Goal: Transaction & Acquisition: Purchase product/service

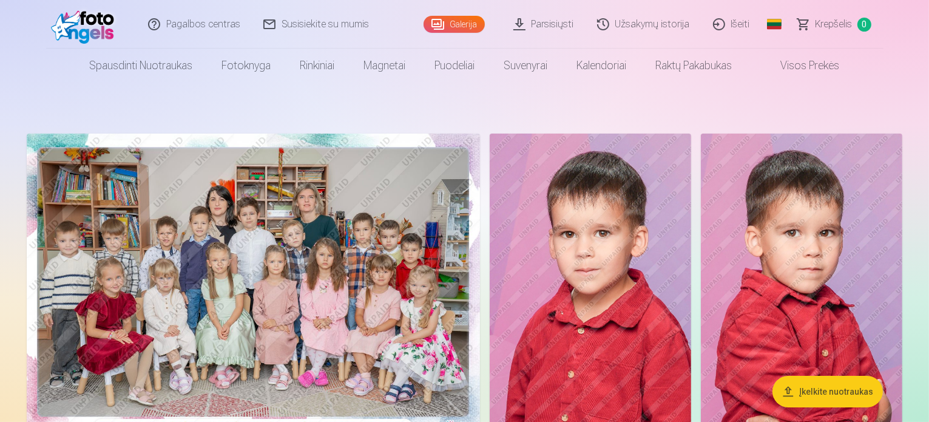
click at [467, 304] on img at bounding box center [253, 284] width 453 height 302
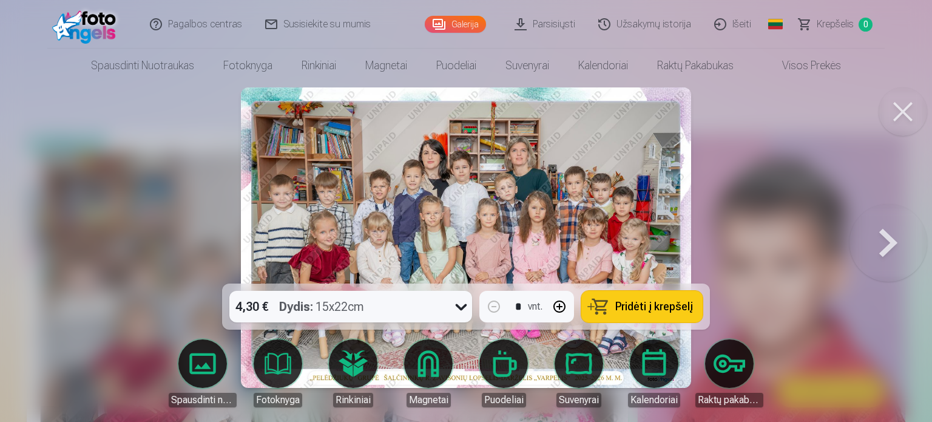
click at [898, 245] on button at bounding box center [888, 237] width 78 height 67
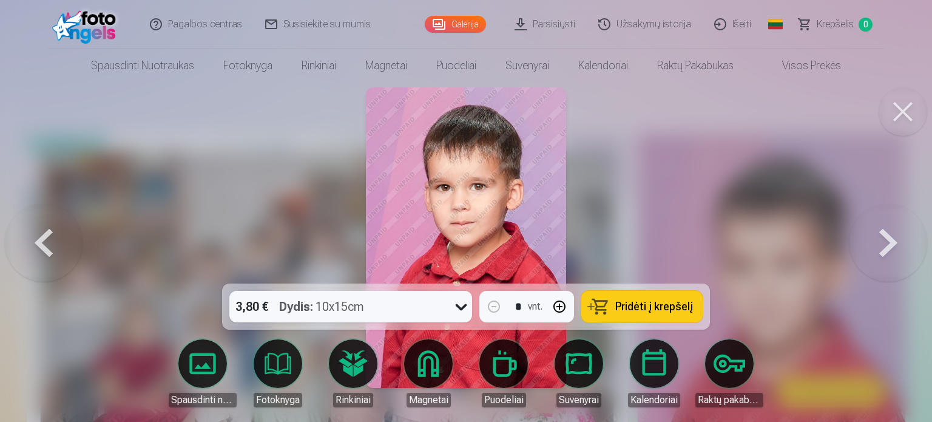
click at [46, 241] on button at bounding box center [44, 237] width 78 height 67
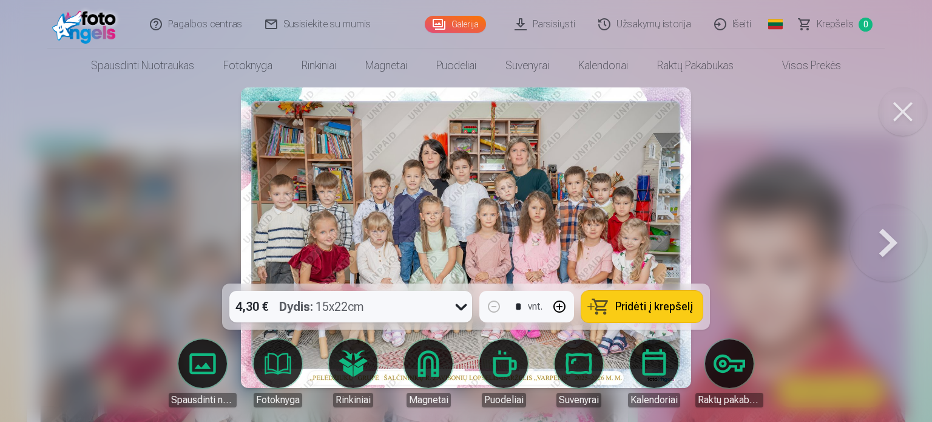
click at [888, 233] on button at bounding box center [888, 237] width 78 height 67
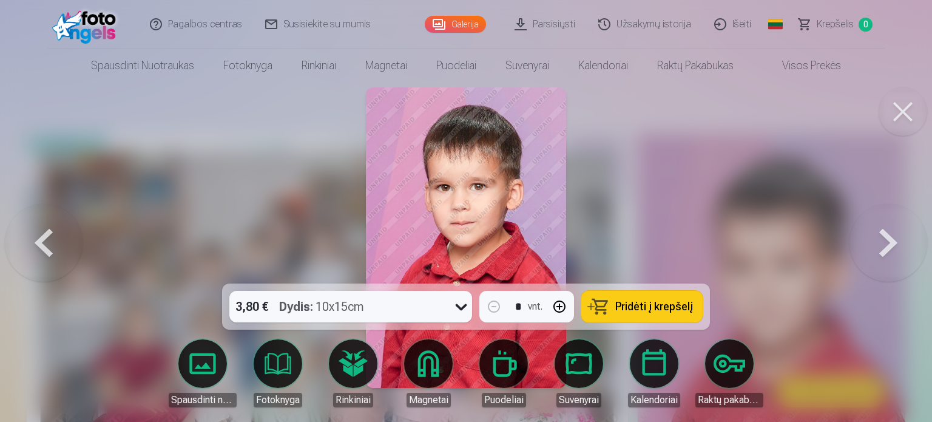
click at [658, 306] on span "Pridėti į krepšelį" at bounding box center [654, 306] width 78 height 11
click at [890, 238] on button at bounding box center [888, 237] width 78 height 67
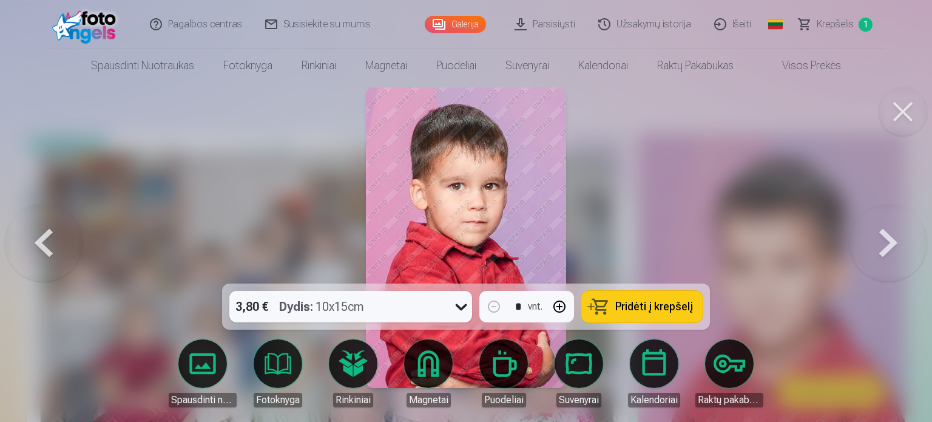
click at [50, 241] on button at bounding box center [44, 237] width 78 height 67
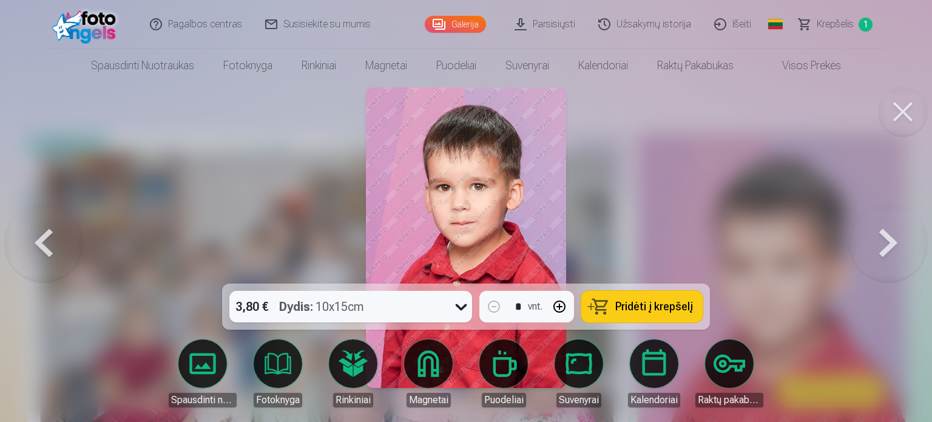
click at [881, 235] on button at bounding box center [888, 237] width 78 height 67
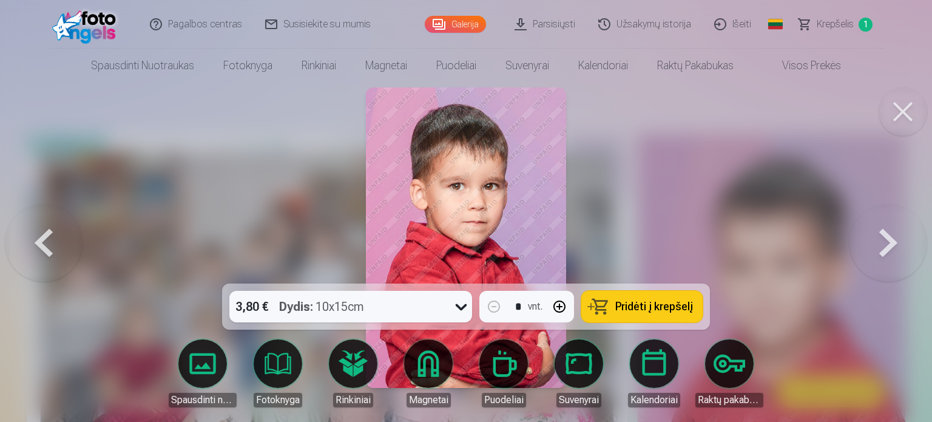
click at [884, 248] on button at bounding box center [888, 237] width 78 height 67
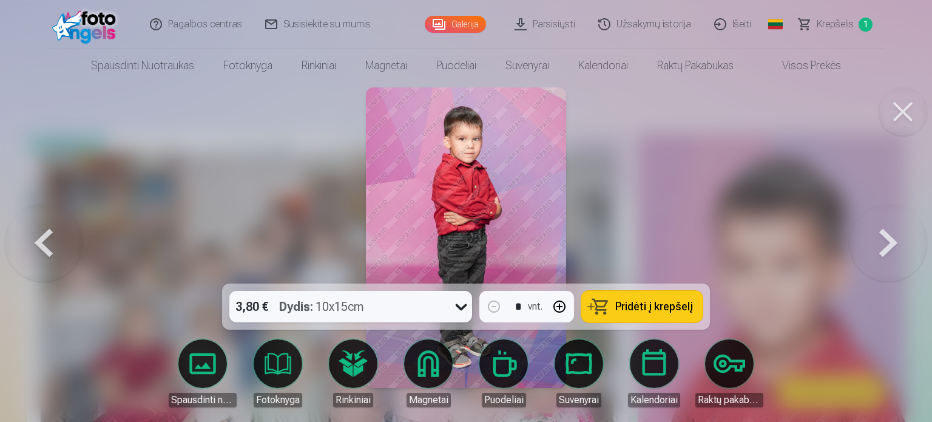
click at [658, 308] on span "Pridėti į krepšelį" at bounding box center [654, 306] width 78 height 11
click at [893, 237] on button at bounding box center [888, 237] width 78 height 67
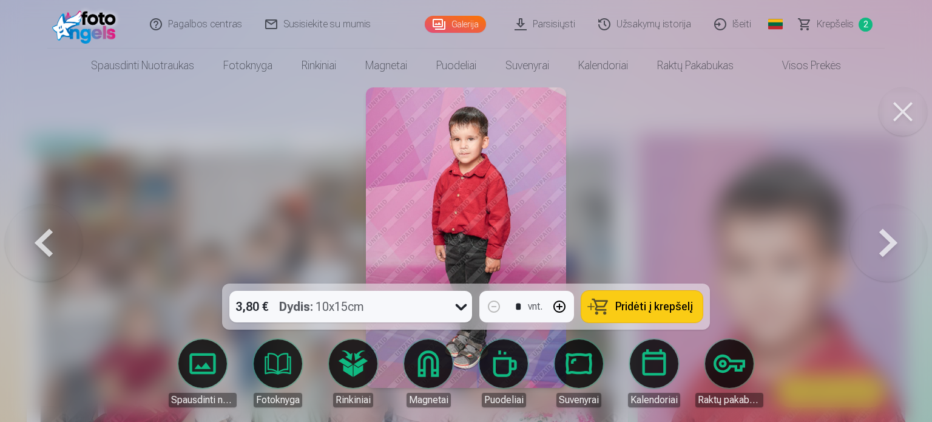
click at [893, 237] on button at bounding box center [888, 237] width 78 height 67
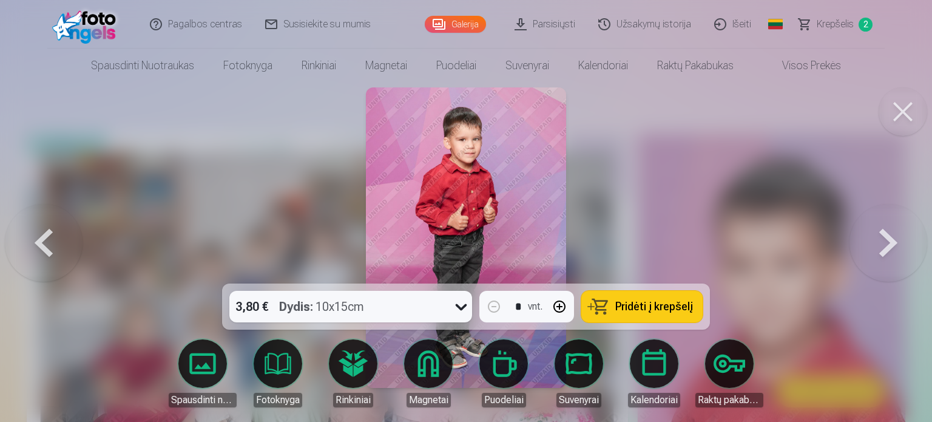
click at [655, 317] on button "Pridėti į krepšelį" at bounding box center [641, 307] width 121 height 32
click at [888, 239] on button at bounding box center [888, 237] width 78 height 67
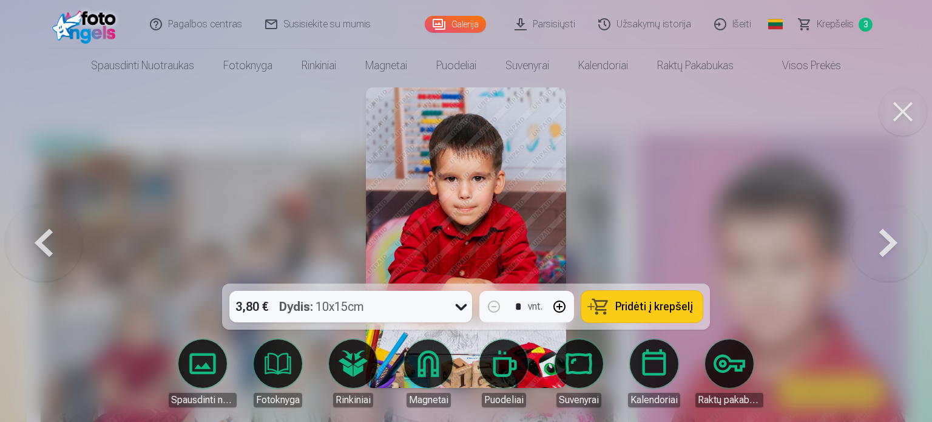
click at [649, 308] on span "Pridėti į krepšelį" at bounding box center [654, 306] width 78 height 11
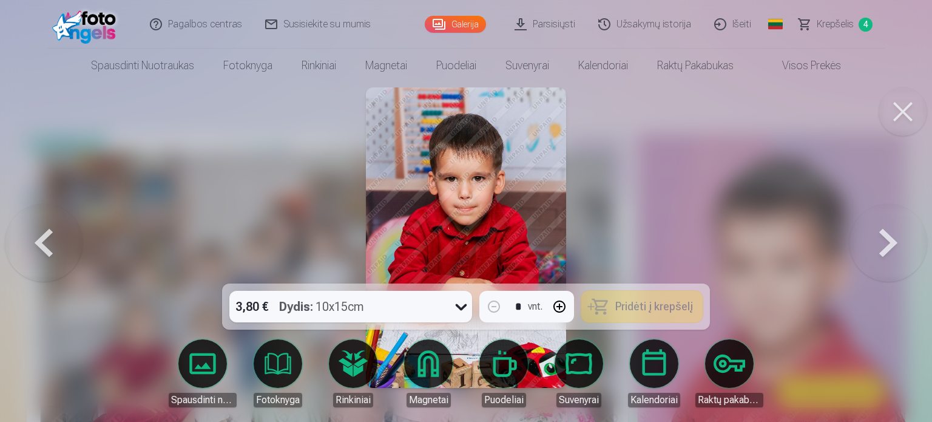
click at [888, 247] on button at bounding box center [888, 237] width 78 height 67
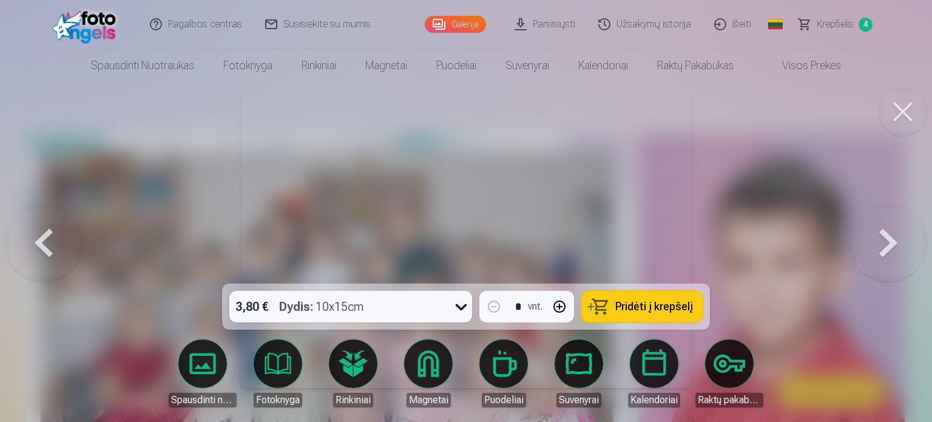
click at [887, 240] on button at bounding box center [888, 237] width 78 height 67
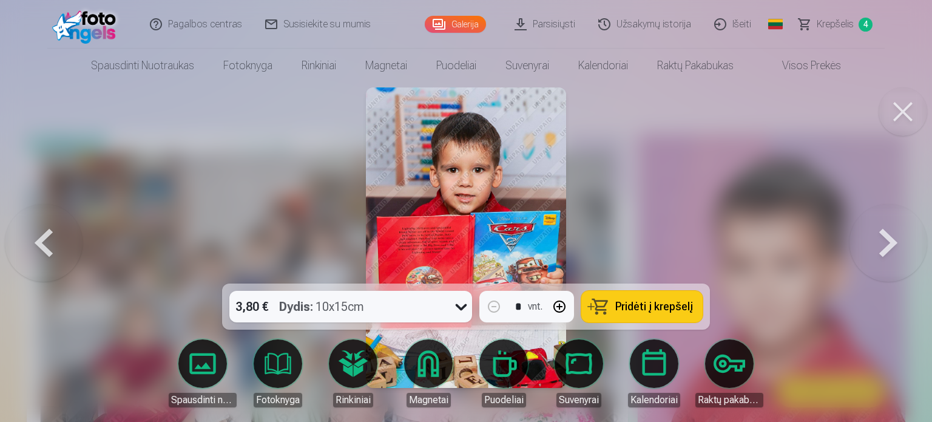
click at [640, 311] on span "Pridėti į krepšelį" at bounding box center [654, 306] width 78 height 11
click at [885, 244] on button at bounding box center [888, 237] width 78 height 67
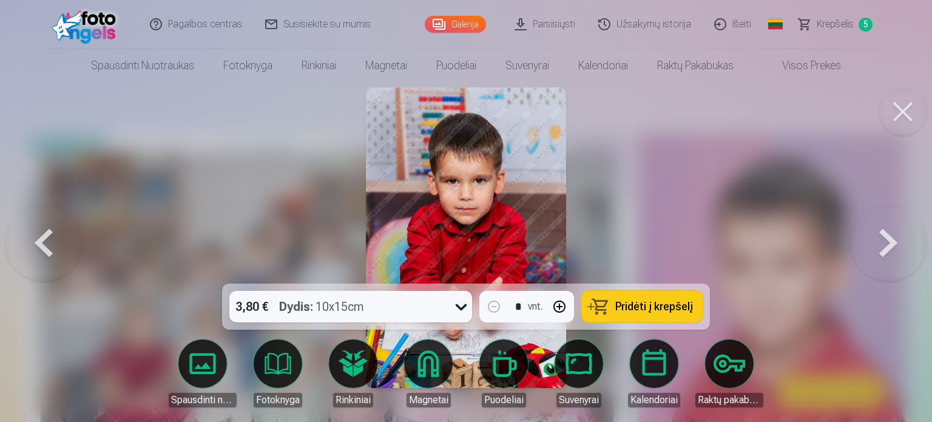
click at [675, 303] on span "Pridėti į krepšelį" at bounding box center [654, 306] width 78 height 11
click at [883, 241] on button at bounding box center [888, 237] width 78 height 67
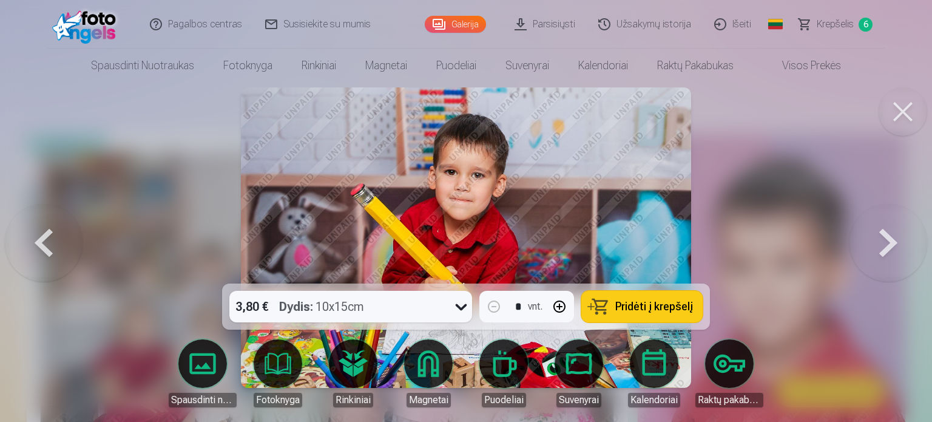
click at [670, 313] on button "Pridėti į krepšelį" at bounding box center [641, 307] width 121 height 32
click at [888, 251] on button at bounding box center [888, 237] width 78 height 67
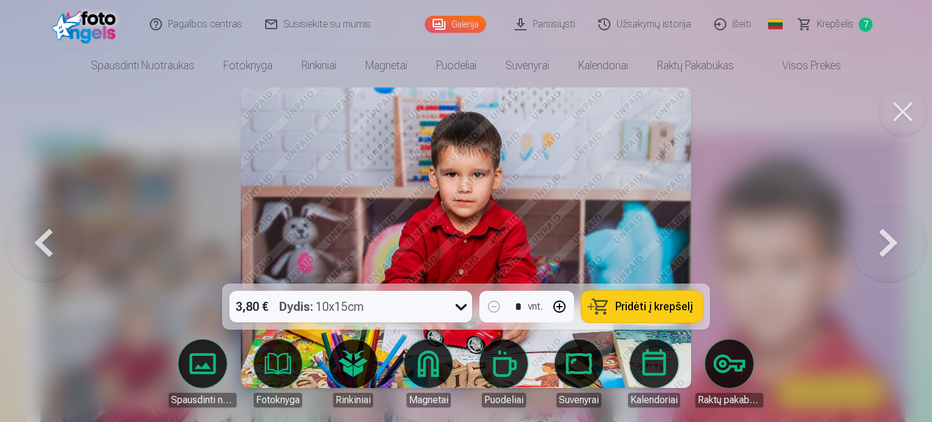
click at [661, 311] on span "Pridėti į krepšelį" at bounding box center [654, 306] width 78 height 11
click at [876, 235] on button at bounding box center [888, 237] width 78 height 67
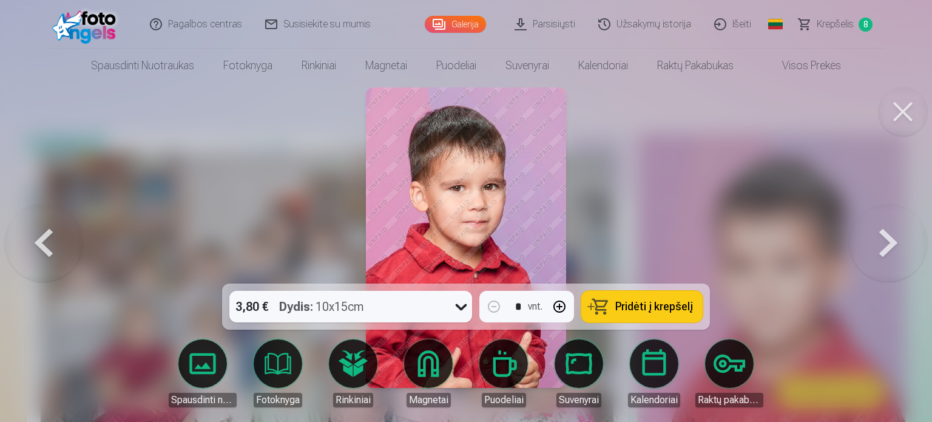
click at [644, 305] on span "Pridėti į krepšelį" at bounding box center [654, 306] width 78 height 11
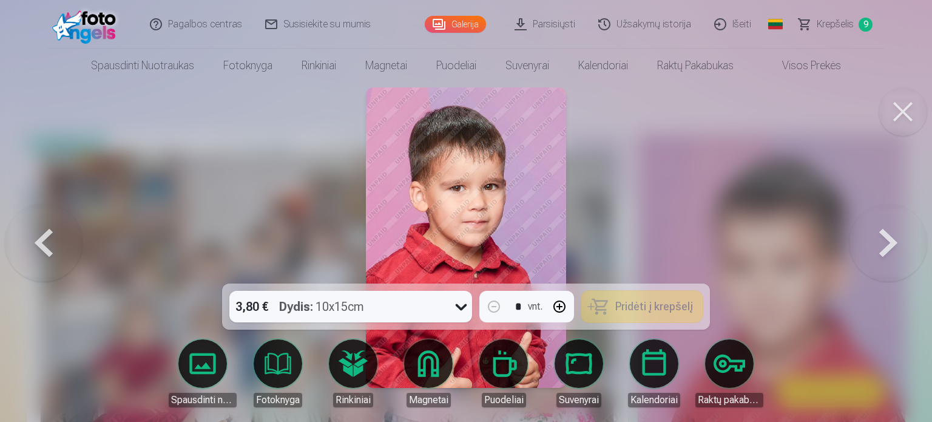
click at [891, 237] on button at bounding box center [888, 237] width 78 height 67
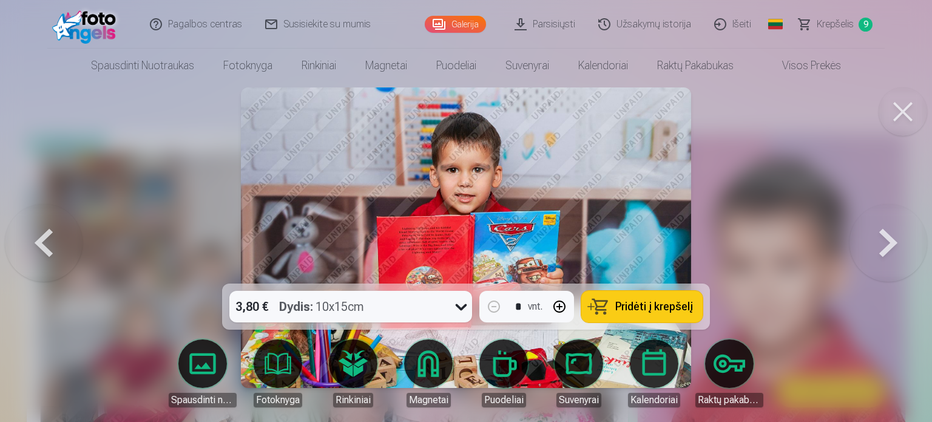
click at [891, 237] on button at bounding box center [888, 237] width 78 height 67
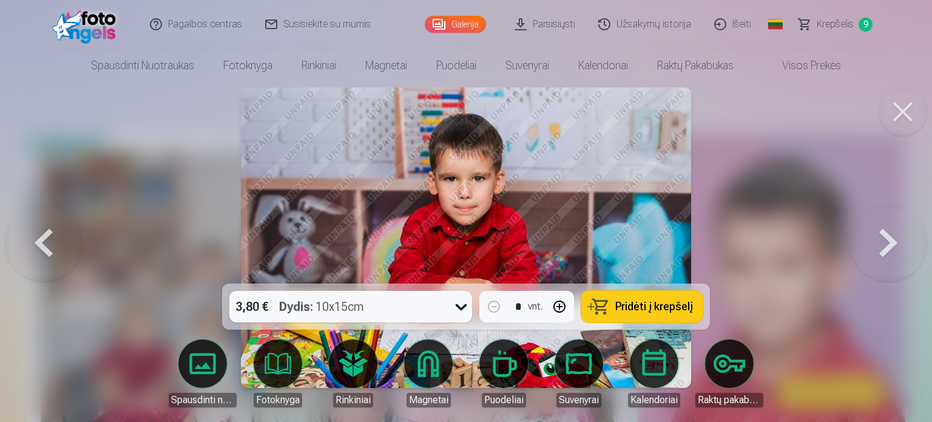
click at [891, 237] on button at bounding box center [888, 237] width 78 height 67
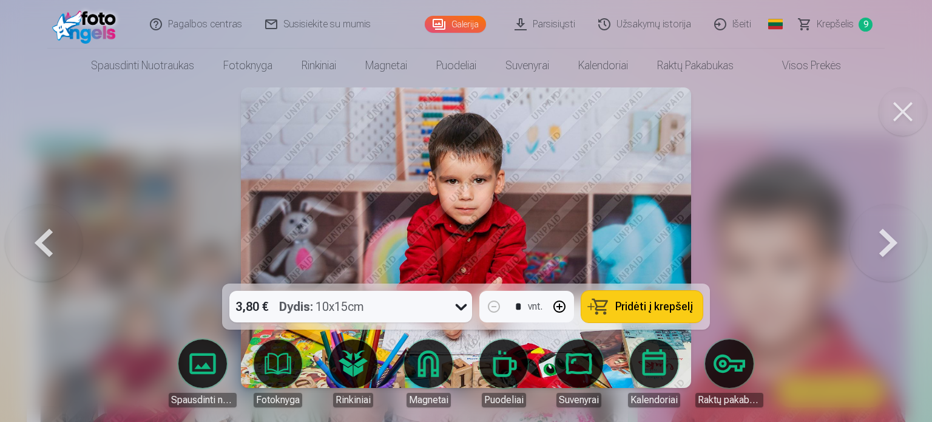
click at [898, 235] on button at bounding box center [888, 237] width 78 height 67
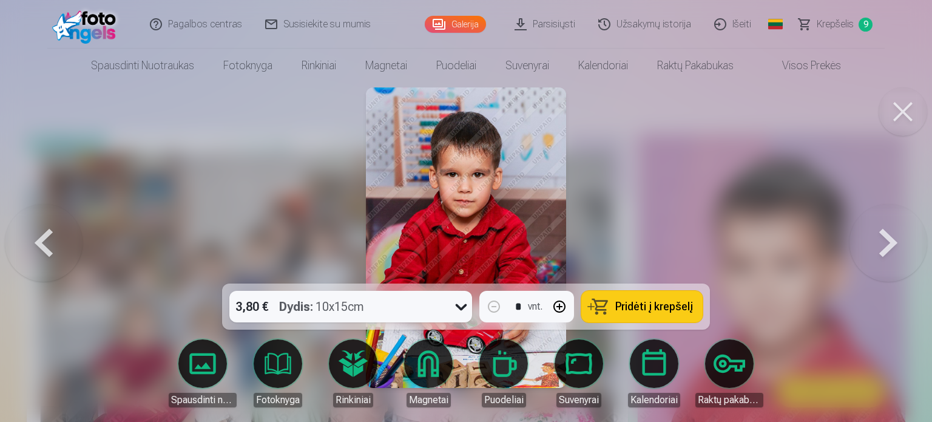
click at [882, 251] on button at bounding box center [888, 237] width 78 height 67
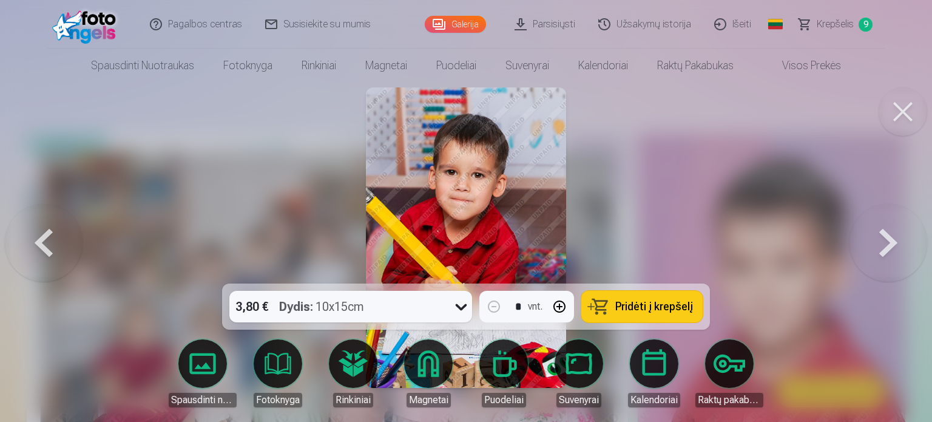
click at [882, 251] on button at bounding box center [888, 237] width 78 height 67
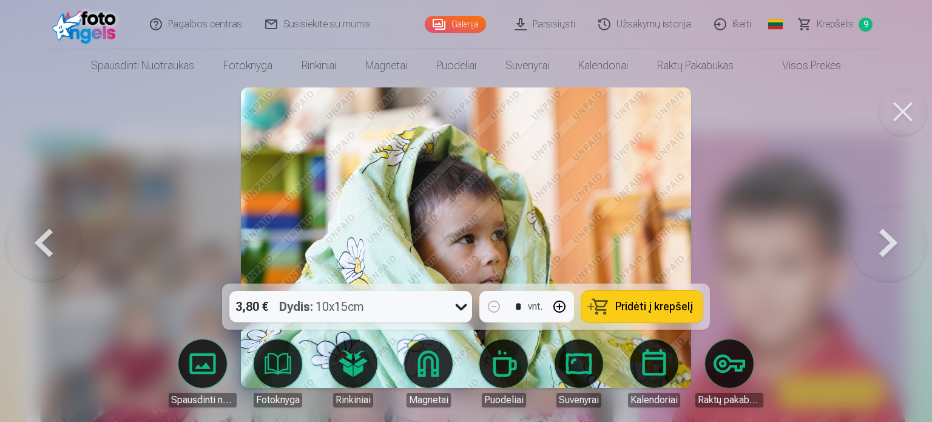
click at [882, 251] on button at bounding box center [888, 237] width 78 height 67
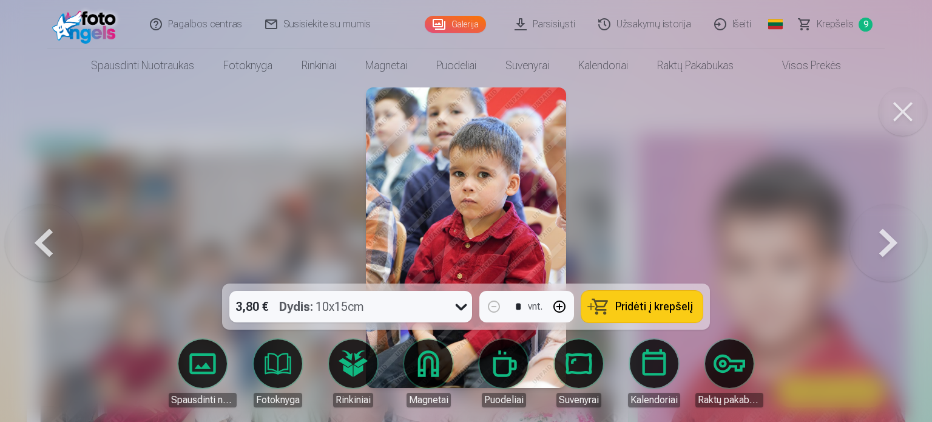
click at [893, 241] on button at bounding box center [888, 237] width 78 height 67
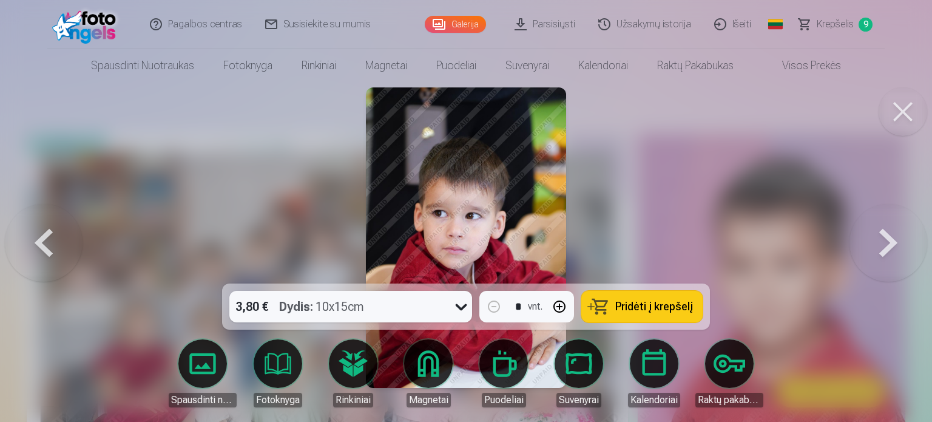
click at [674, 311] on span "Pridėti į krepšelį" at bounding box center [654, 306] width 78 height 11
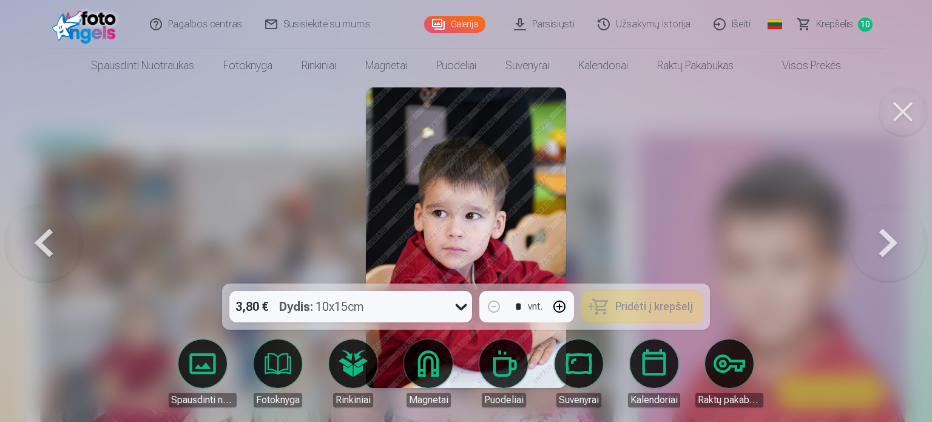
click at [882, 246] on button at bounding box center [888, 237] width 78 height 67
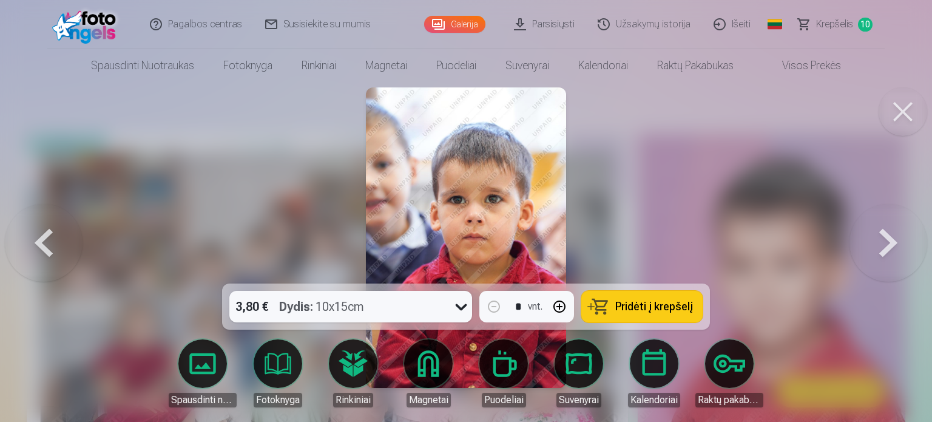
click at [882, 246] on button at bounding box center [888, 237] width 78 height 67
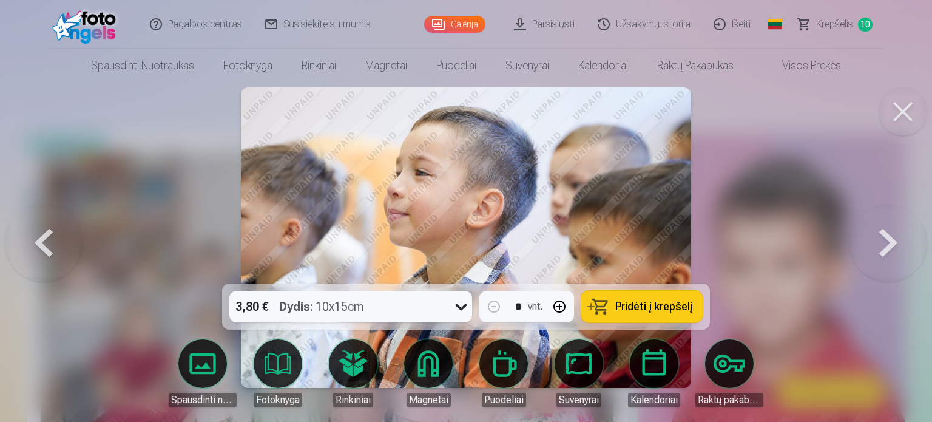
click at [882, 246] on button at bounding box center [888, 237] width 78 height 67
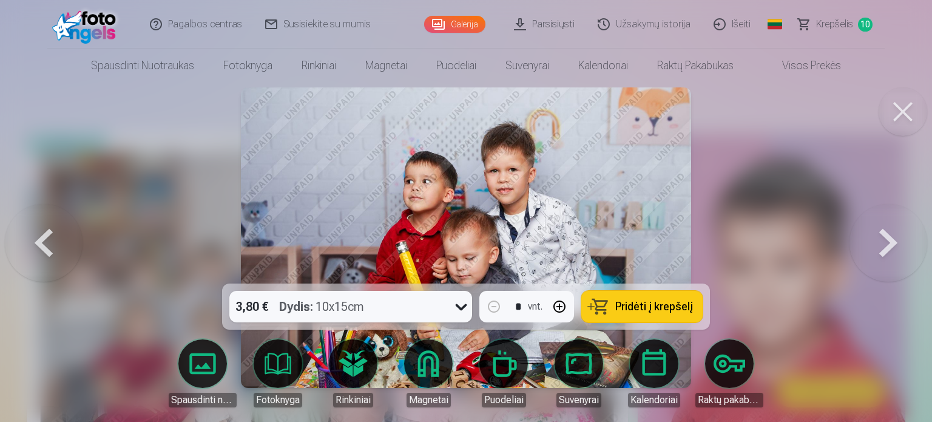
click at [882, 246] on button at bounding box center [888, 237] width 78 height 67
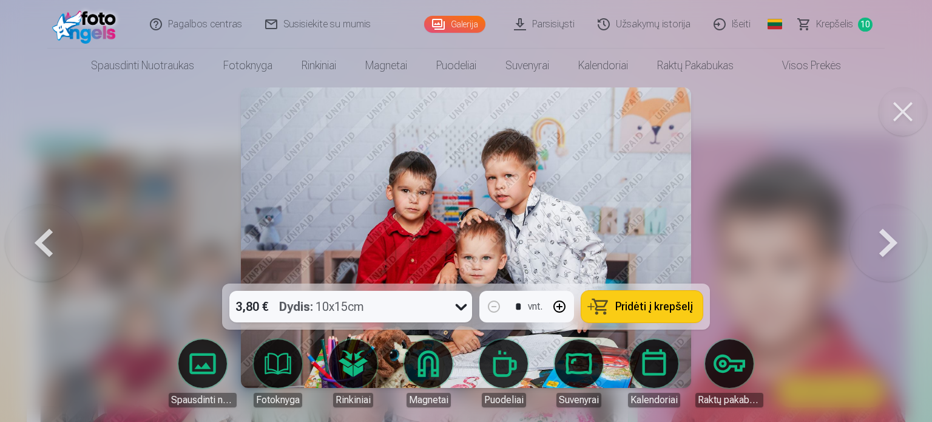
click at [882, 246] on button at bounding box center [888, 237] width 78 height 67
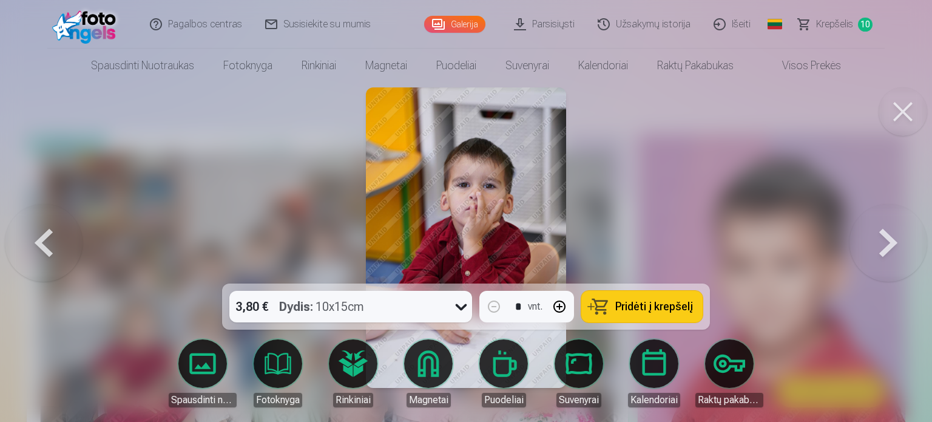
click at [882, 246] on button at bounding box center [888, 237] width 78 height 67
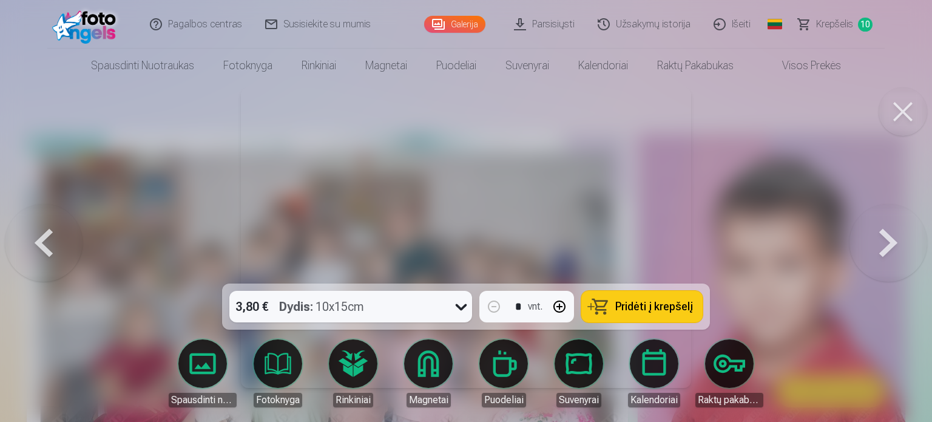
click at [882, 246] on button at bounding box center [888, 237] width 78 height 67
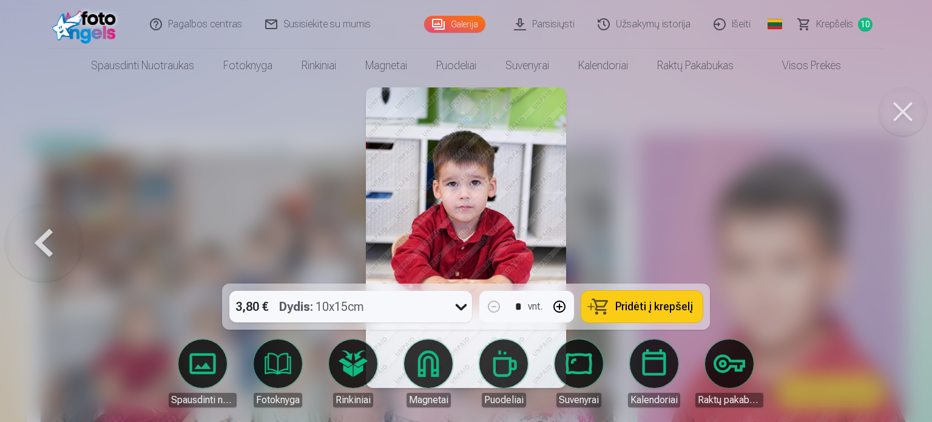
click at [882, 246] on div at bounding box center [466, 211] width 932 height 422
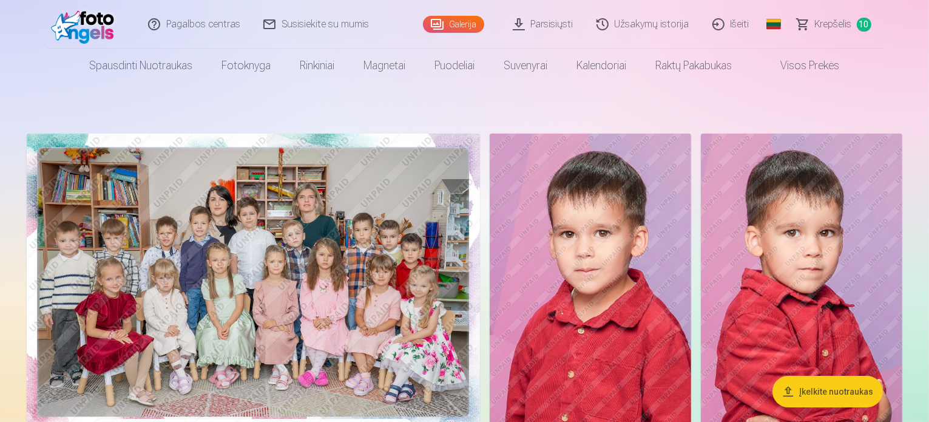
click at [830, 26] on span "Krepšelis" at bounding box center [833, 24] width 37 height 15
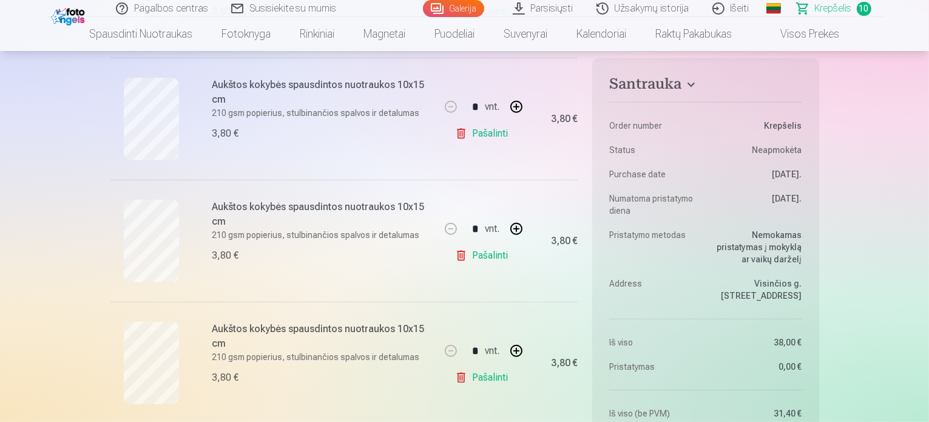
scroll to position [580, 0]
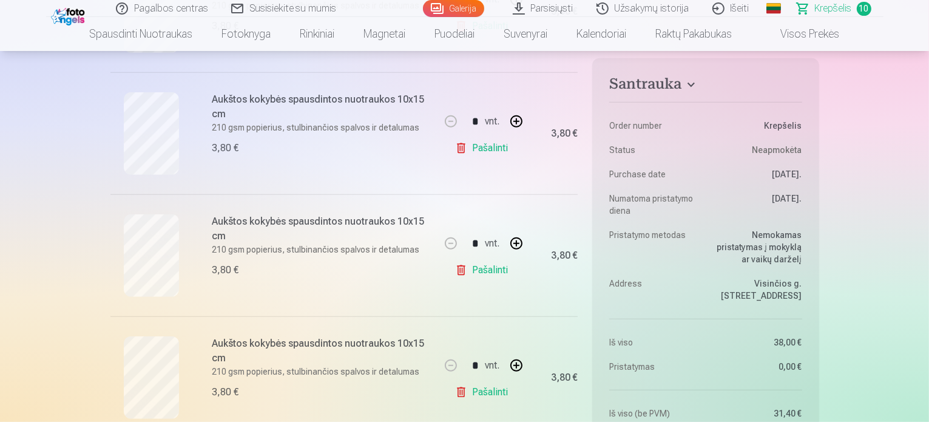
click at [479, 147] on link "Pašalinti" at bounding box center [484, 148] width 58 height 24
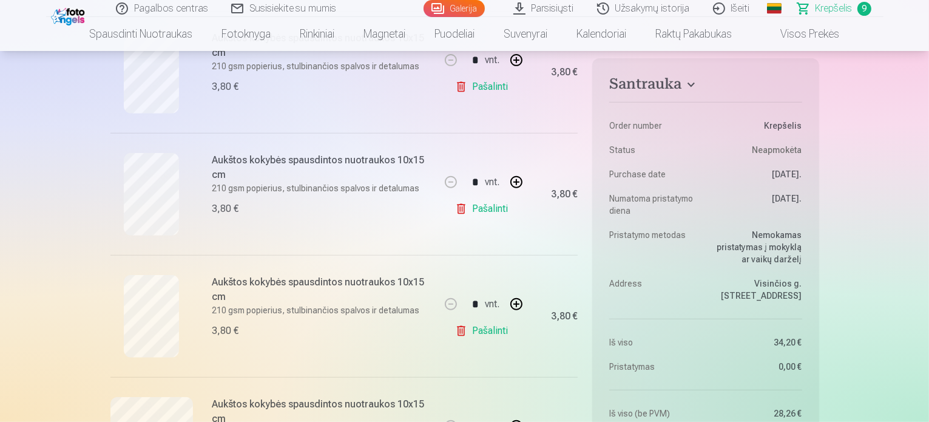
scroll to position [513, 0]
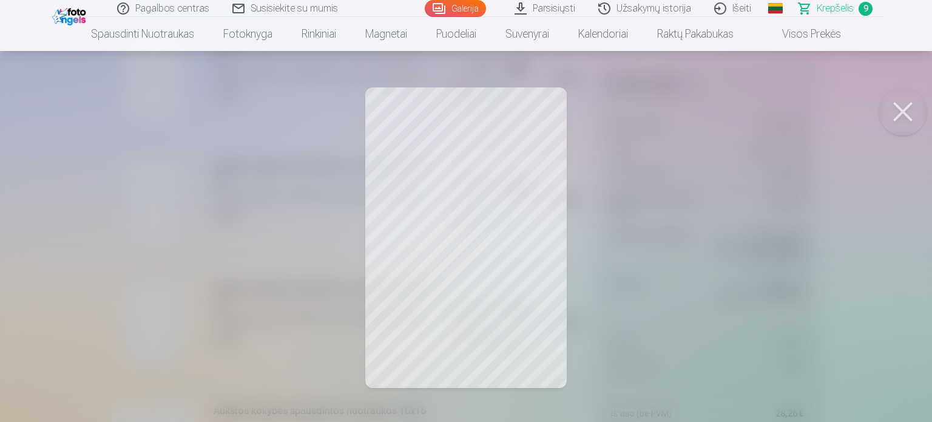
click at [899, 118] on button at bounding box center [903, 111] width 49 height 49
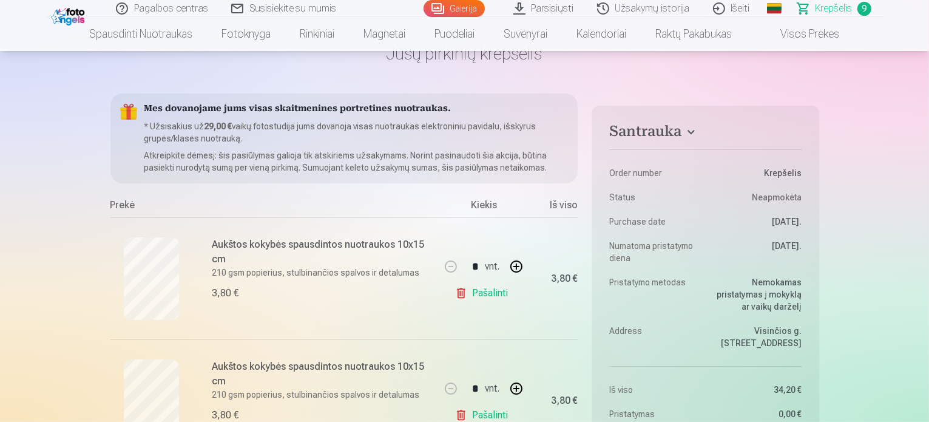
scroll to position [111, 0]
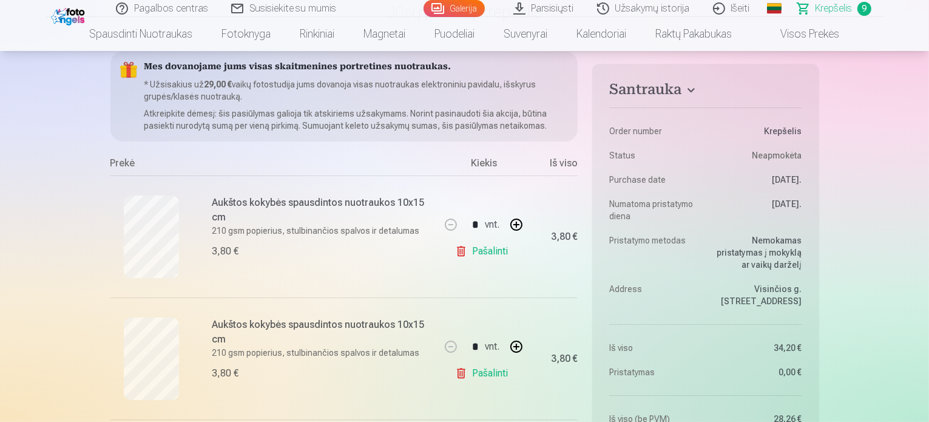
click at [647, 7] on link "Užsakymų istorija" at bounding box center [644, 8] width 116 height 17
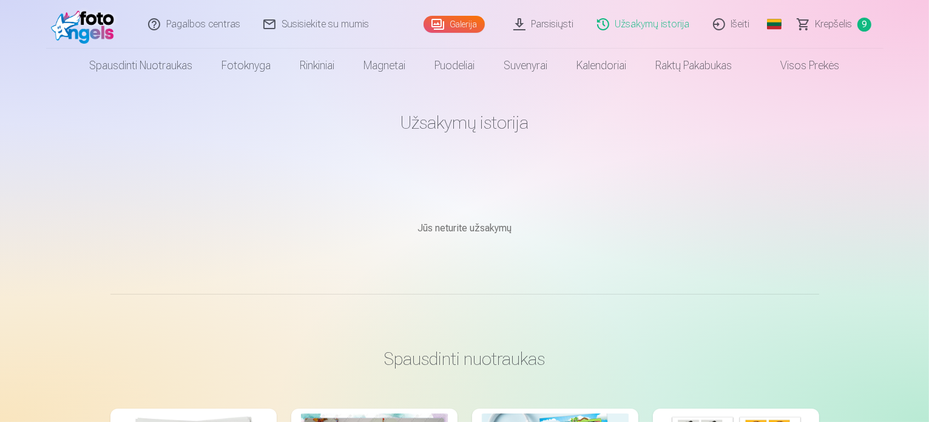
click at [840, 24] on span "Krepšelis" at bounding box center [833, 24] width 37 height 15
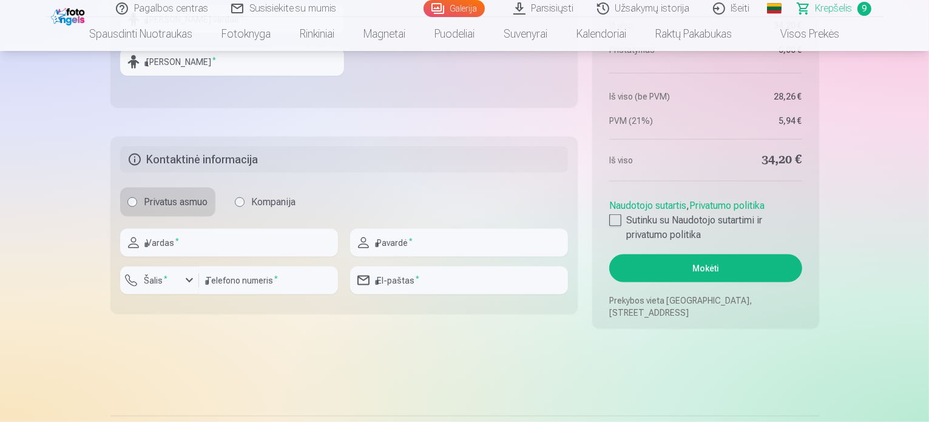
scroll to position [1609, 0]
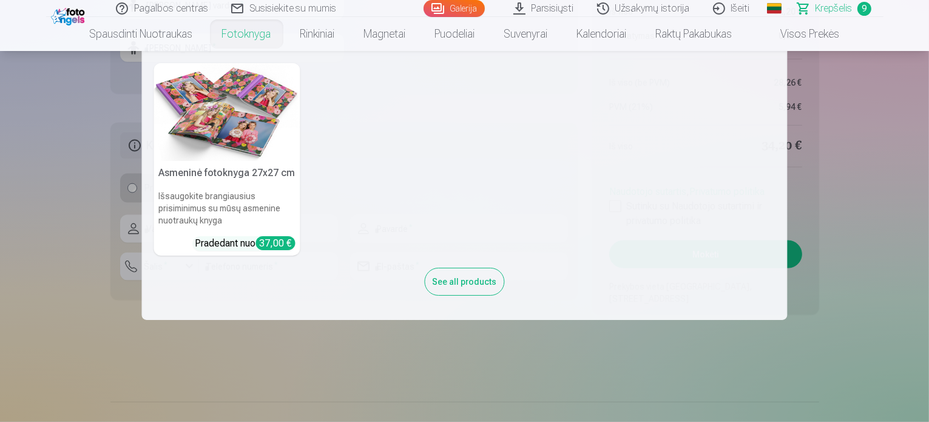
click at [0, 201] on nav "Asmeninė fotoknyga 27x27 cm Išsaugokite brangiausius prisiminimus su mūsų asmen…" at bounding box center [464, 185] width 929 height 269
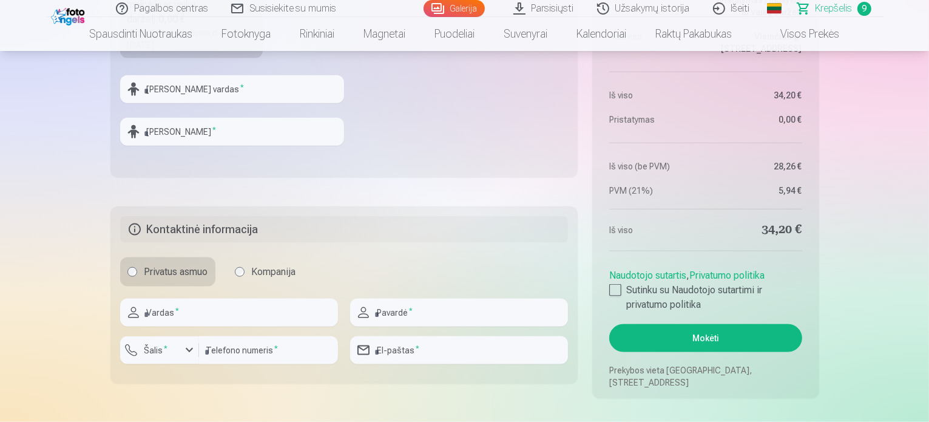
scroll to position [1442, 0]
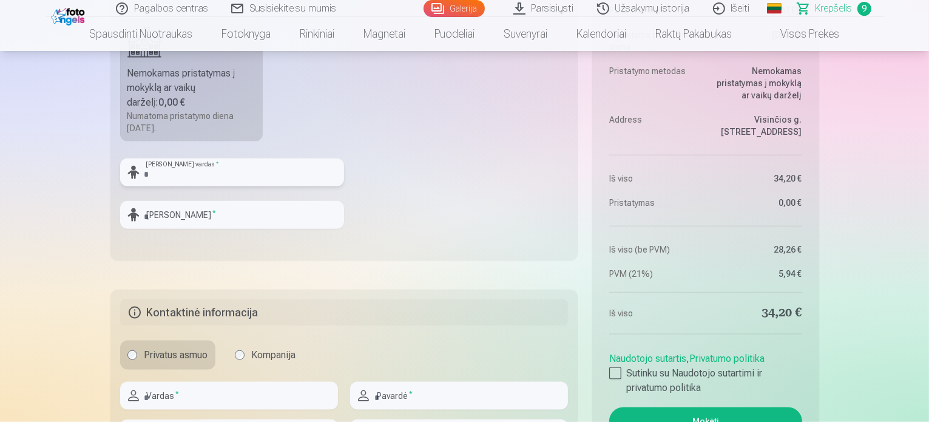
click at [168, 167] on input "text" at bounding box center [232, 172] width 224 height 28
type input "******"
click at [172, 215] on input "text" at bounding box center [232, 215] width 224 height 28
type input "******"
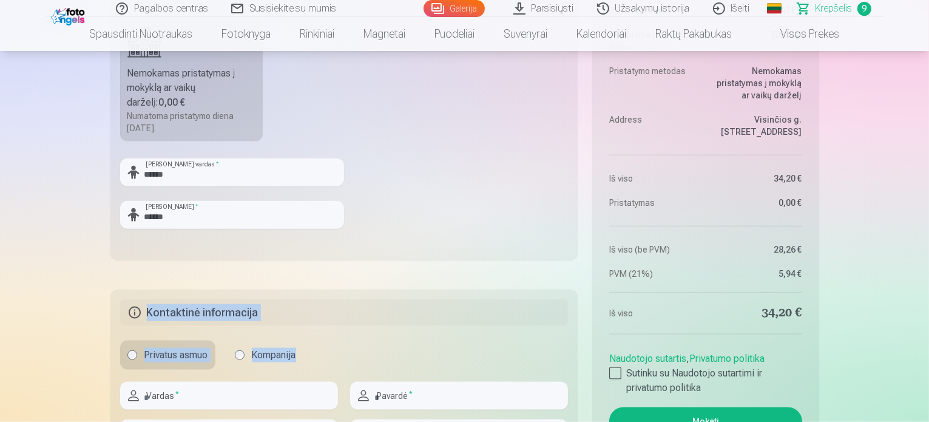
drag, startPoint x: 48, startPoint y: 289, endPoint x: 162, endPoint y: 391, distance: 153.4
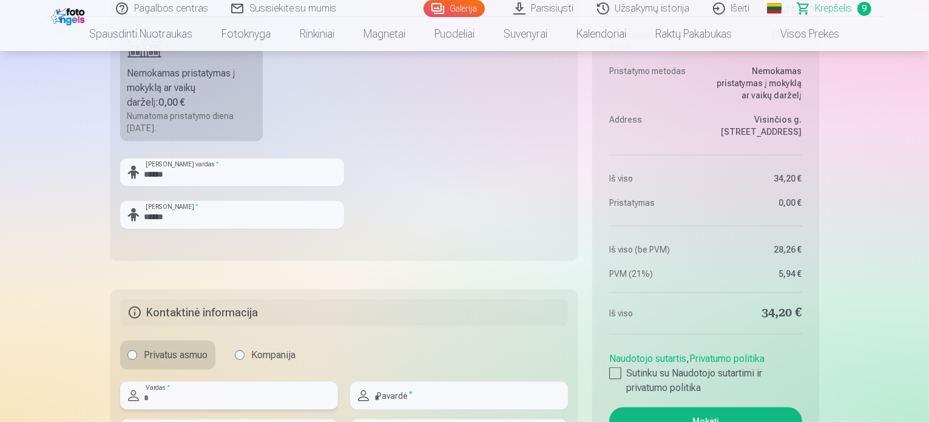
click at [162, 391] on input "text" at bounding box center [229, 396] width 218 height 28
type input "******"
click at [405, 391] on input "text" at bounding box center [459, 396] width 218 height 28
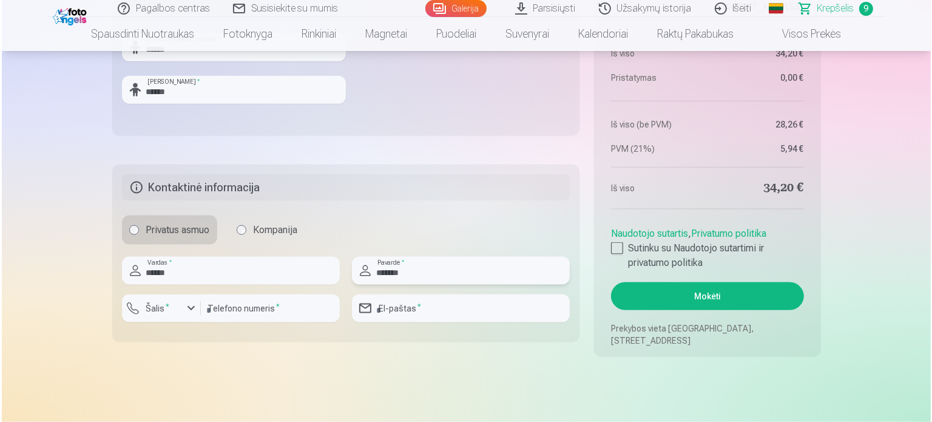
scroll to position [1616, 0]
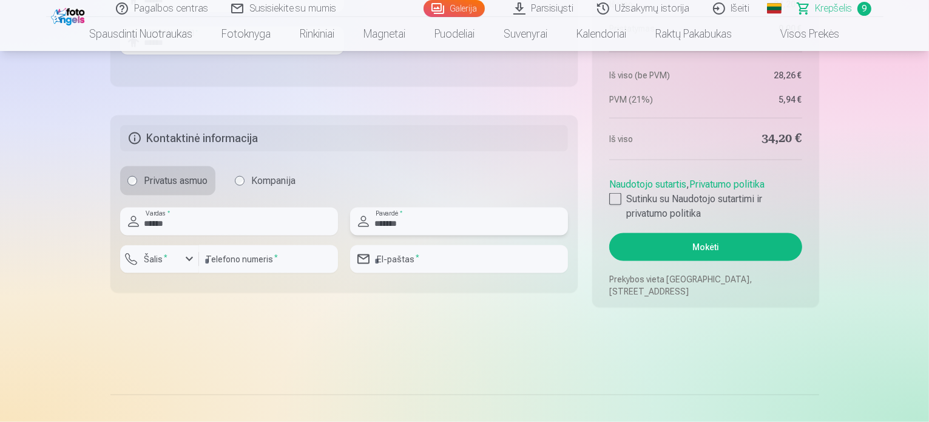
type input "*******"
click at [191, 257] on div "button" at bounding box center [189, 259] width 15 height 15
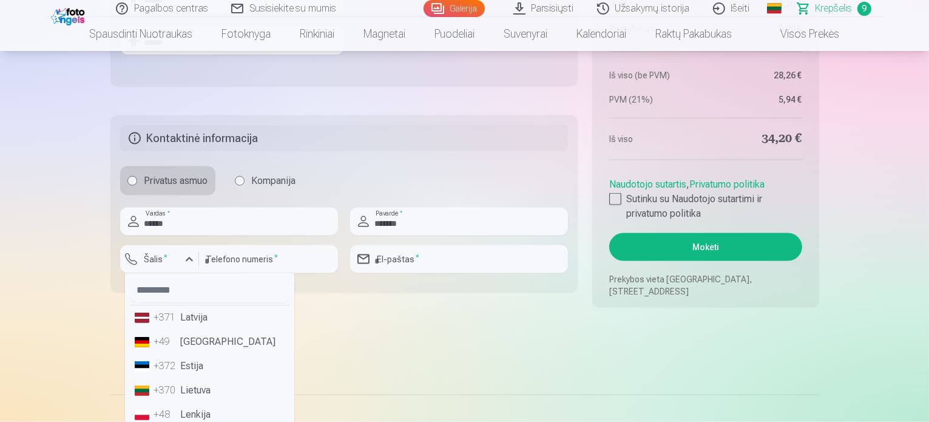
click at [203, 391] on li "+370 Lietuva" at bounding box center [210, 390] width 160 height 24
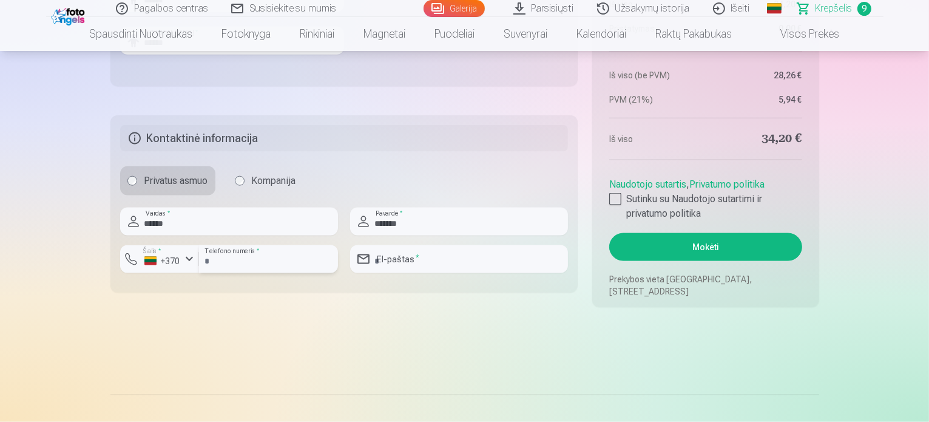
click at [229, 258] on input "number" at bounding box center [268, 259] width 139 height 28
type input "*********"
click at [405, 259] on input "email" at bounding box center [459, 259] width 218 height 28
type input "**********"
click at [615, 201] on div at bounding box center [615, 199] width 12 height 12
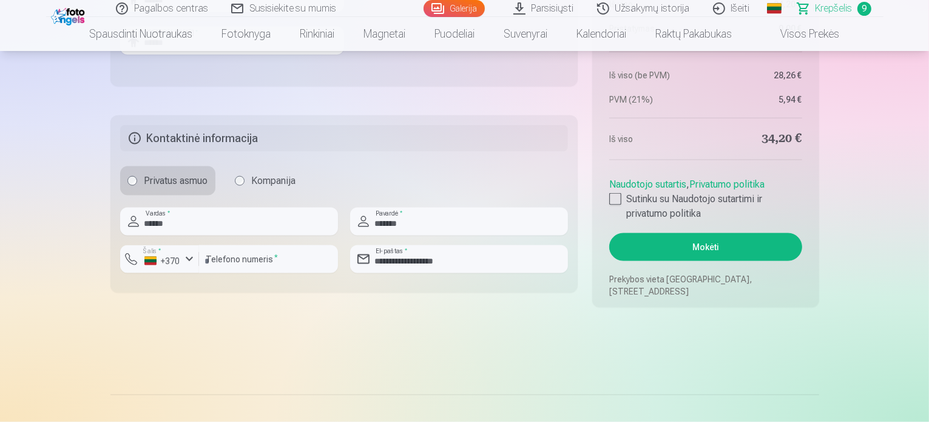
click at [700, 242] on button "Mokėti" at bounding box center [705, 247] width 192 height 28
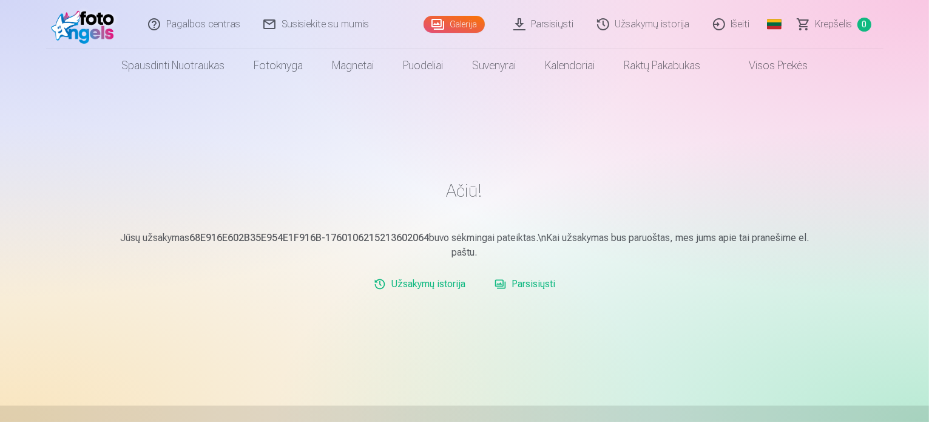
click at [430, 280] on link "Užsakymų istorija" at bounding box center [419, 284] width 101 height 24
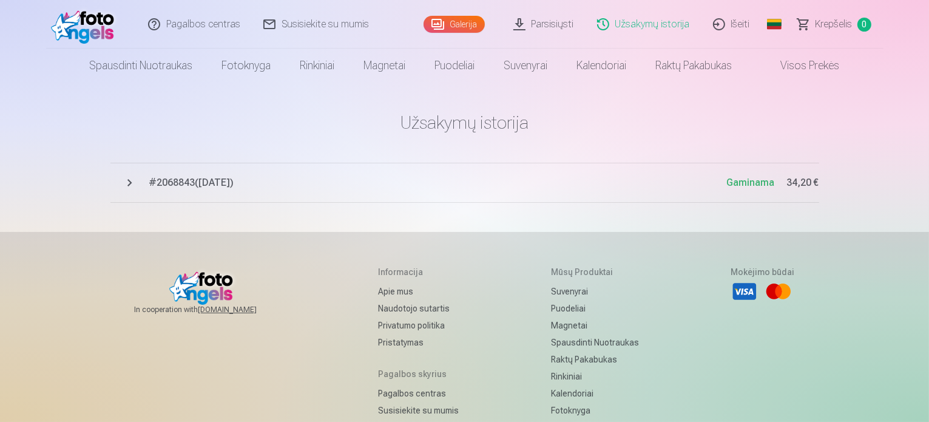
click at [802, 67] on link "Visos prekės" at bounding box center [800, 66] width 107 height 34
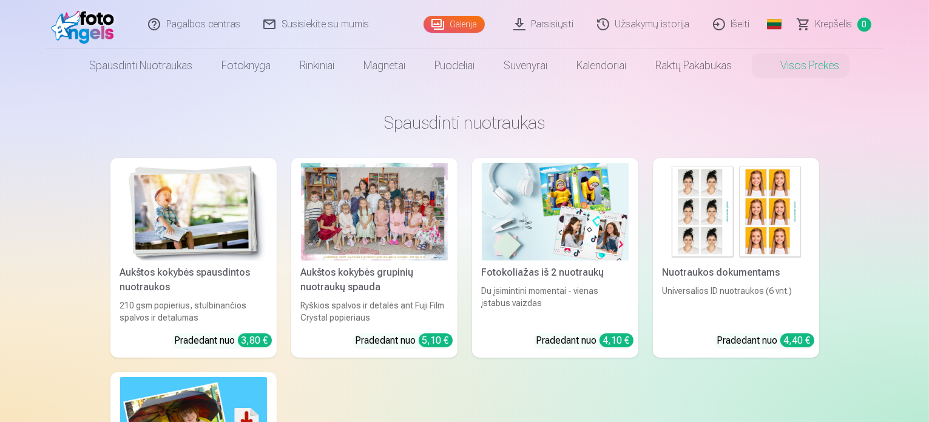
click at [643, 31] on link "Užsakymų istorija" at bounding box center [644, 24] width 116 height 49
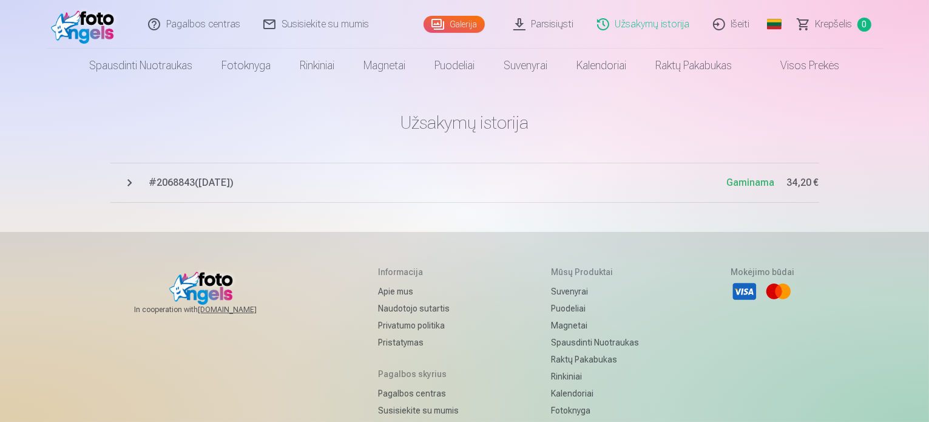
click at [124, 180] on button "# 2068843 ( 10.10.2025 ) Gaminama 34,20 €" at bounding box center [464, 183] width 709 height 40
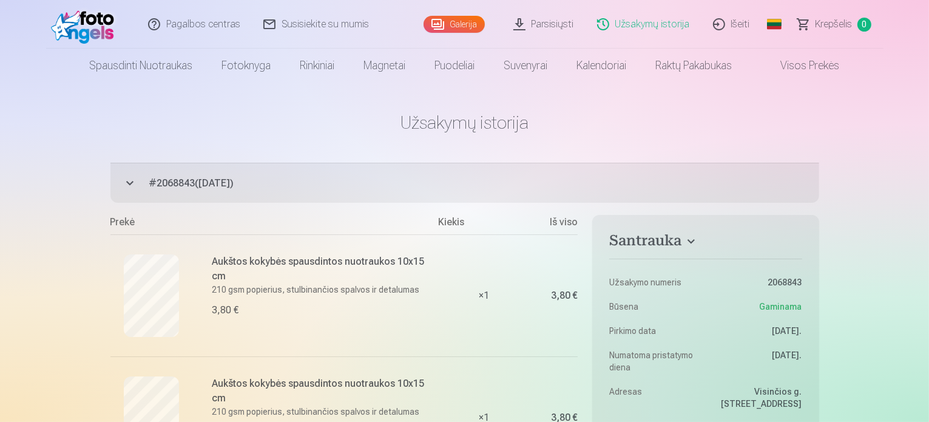
click at [734, 26] on link "Išeiti" at bounding box center [732, 24] width 60 height 49
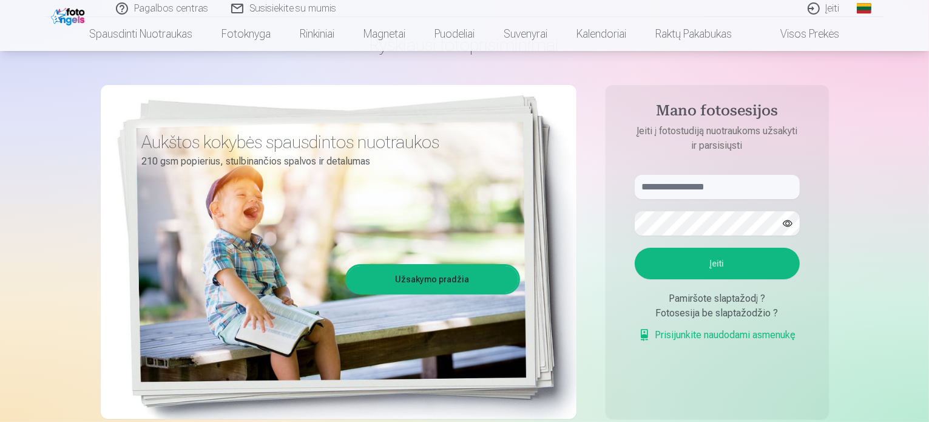
scroll to position [47, 0]
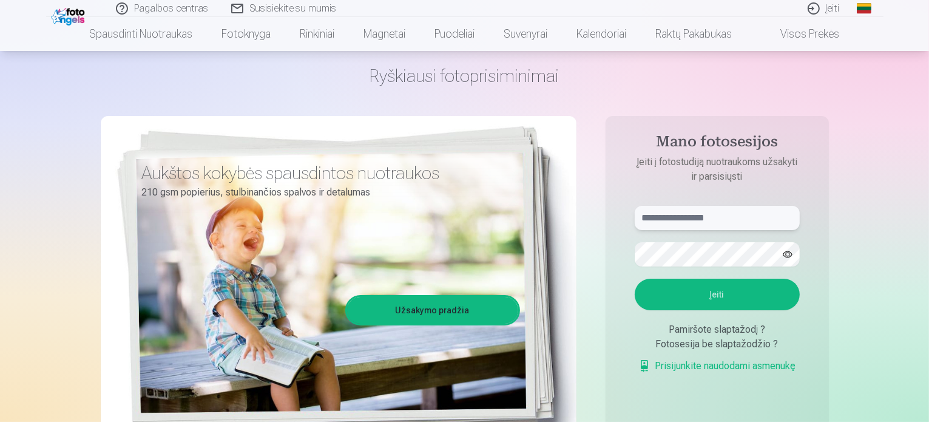
click at [684, 209] on input "text" at bounding box center [717, 218] width 165 height 24
